Goal: Find specific page/section: Find specific page/section

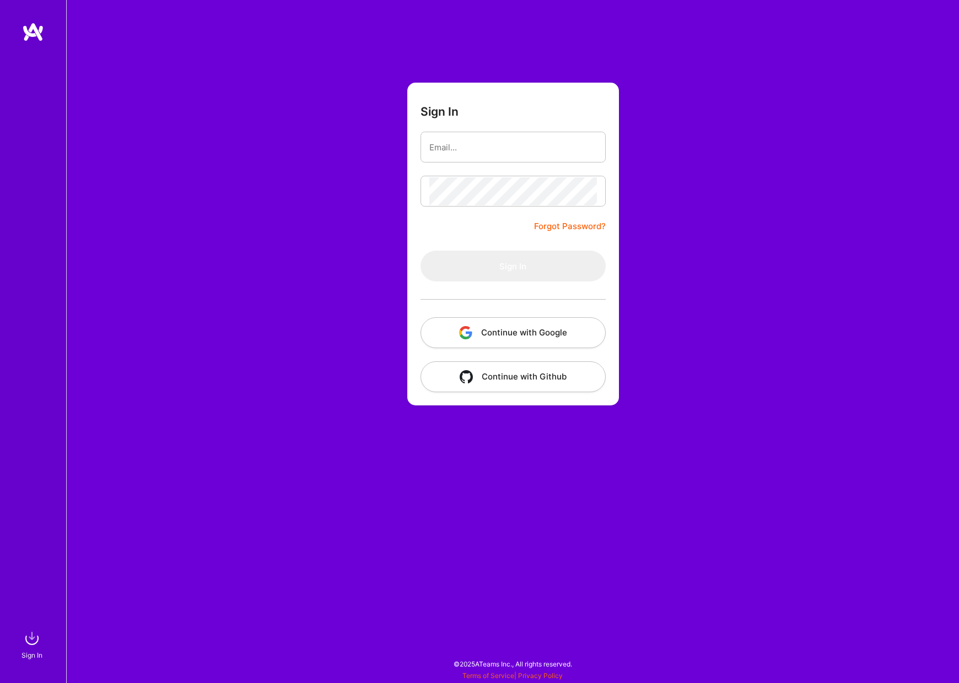
type input "[EMAIL_ADDRESS][DOMAIN_NAME]"
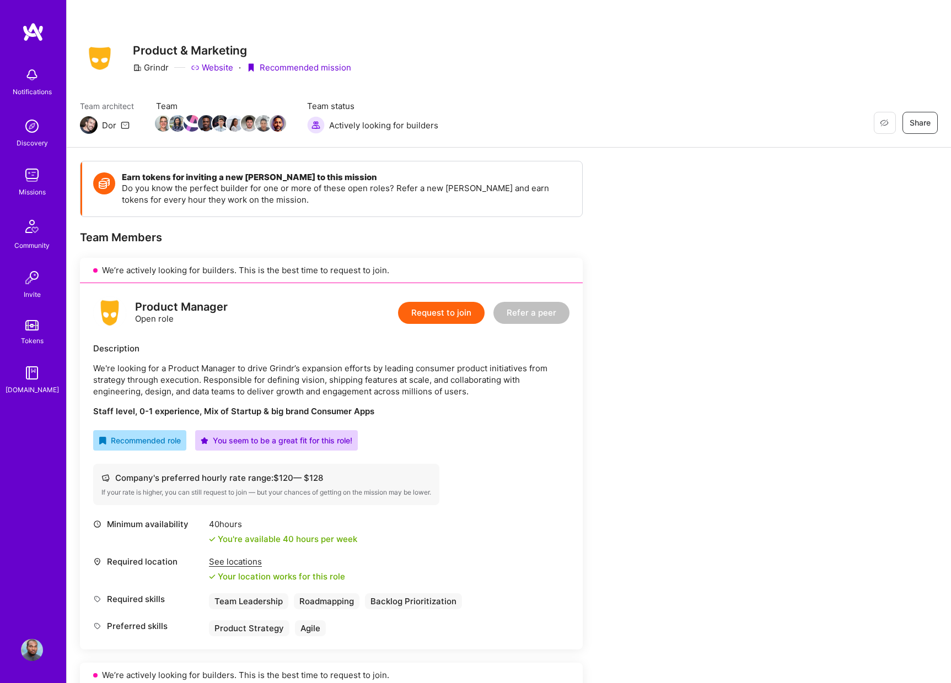
scroll to position [106, 0]
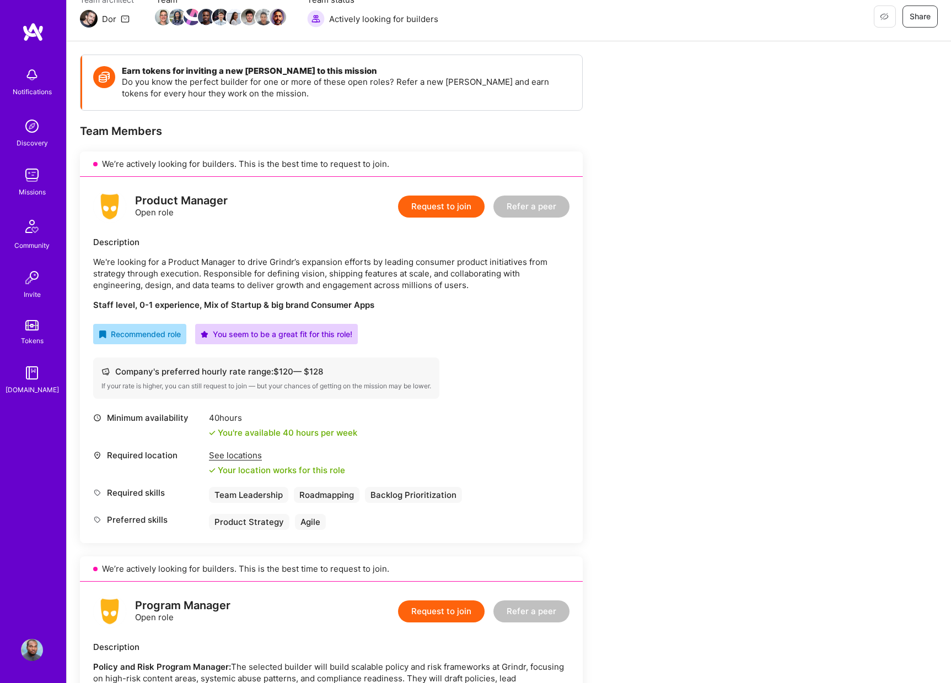
click at [225, 459] on div "See locations" at bounding box center [277, 456] width 136 height 12
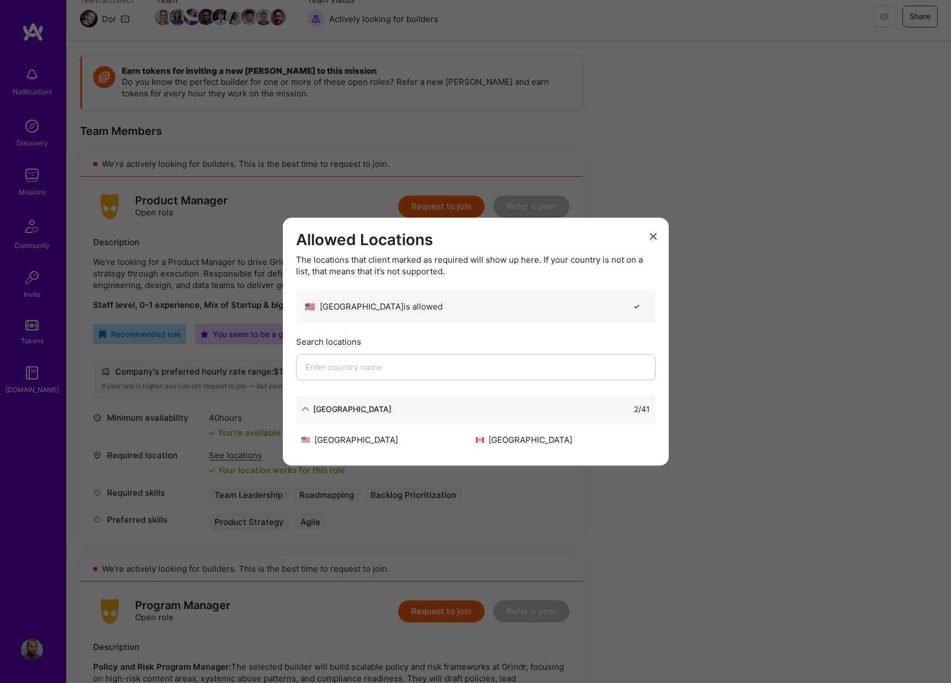
click at [654, 235] on icon "modal" at bounding box center [653, 236] width 7 height 7
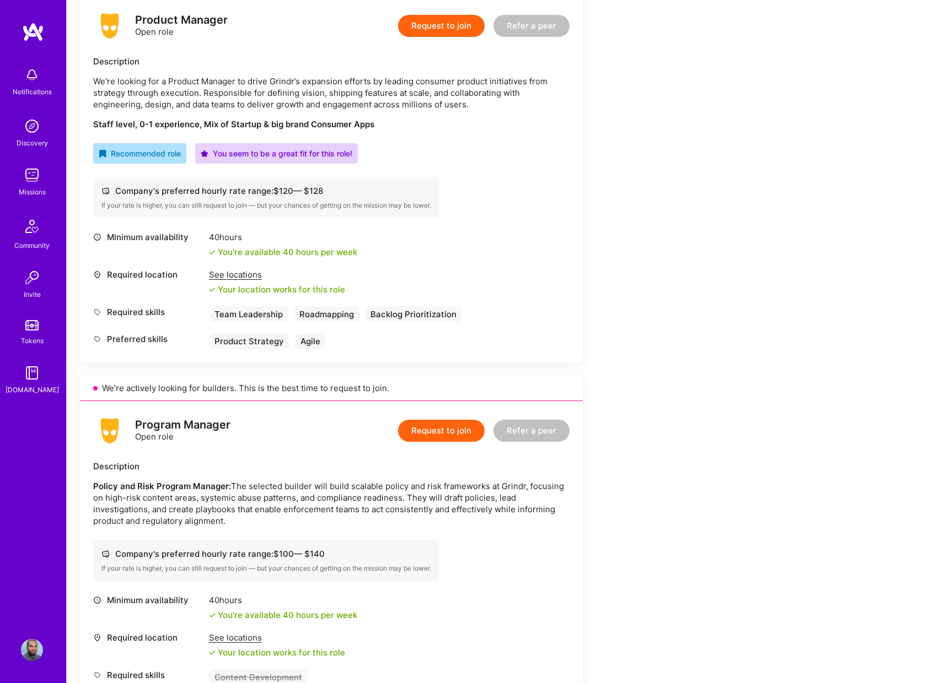
scroll to position [269, 0]
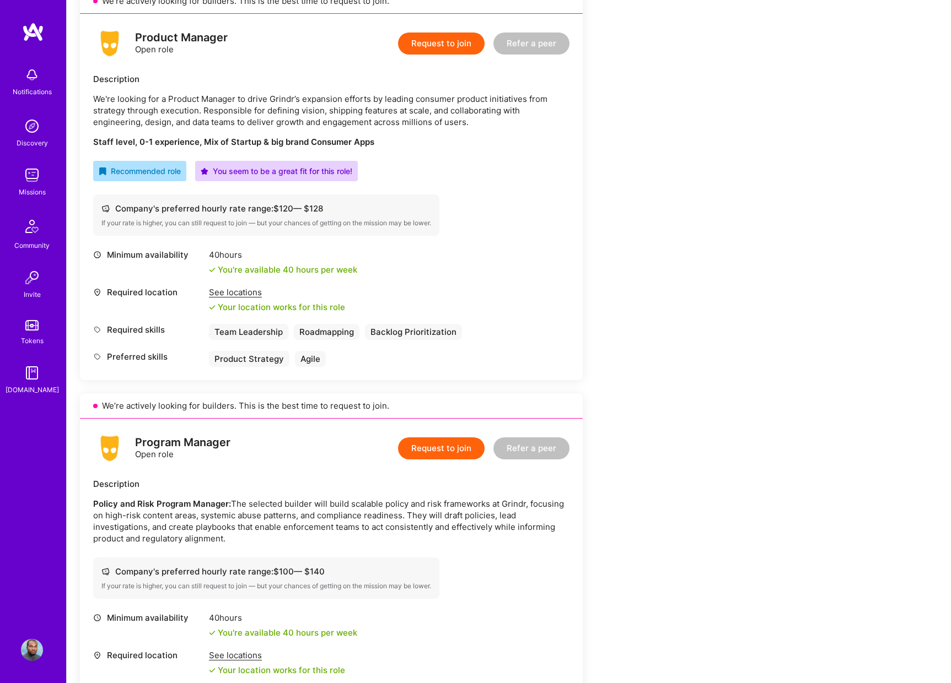
click at [233, 296] on div "See locations" at bounding box center [277, 293] width 136 height 12
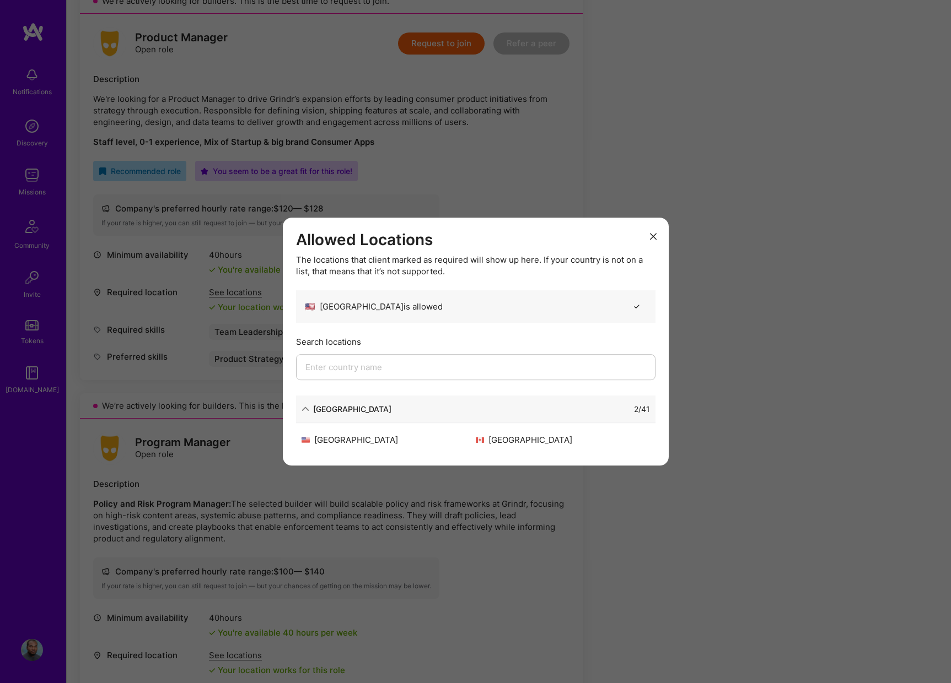
click at [656, 234] on button "modal" at bounding box center [652, 236] width 13 height 18
